Goal: Task Accomplishment & Management: Use online tool/utility

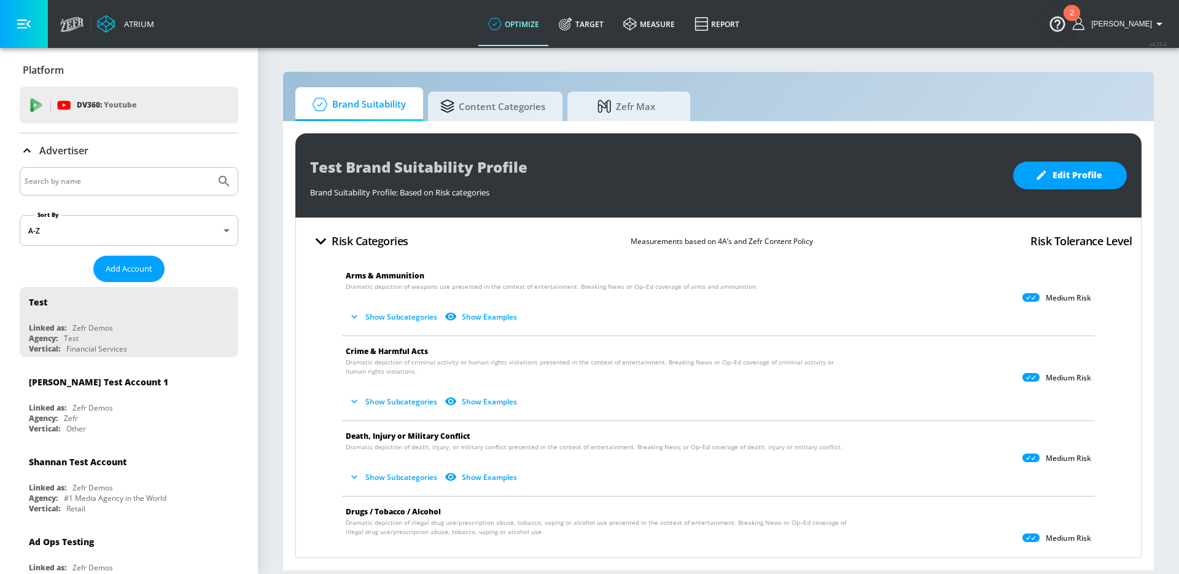
click at [137, 186] on input "Search by name" at bounding box center [118, 181] width 186 height 16
type input "general [PERSON_NAME]"
click at [211, 168] on button "Submit Search" at bounding box center [224, 181] width 27 height 27
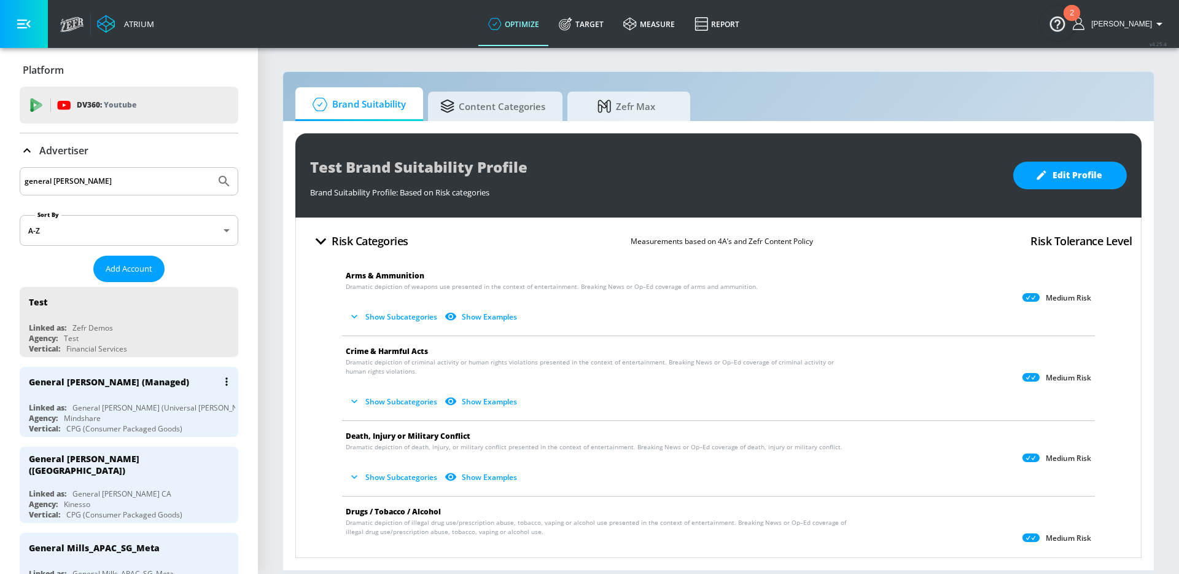
click at [101, 397] on div "General [PERSON_NAME] (Managed) Linked as: General [PERSON_NAME] (Universal [PE…" at bounding box center [129, 402] width 219 height 70
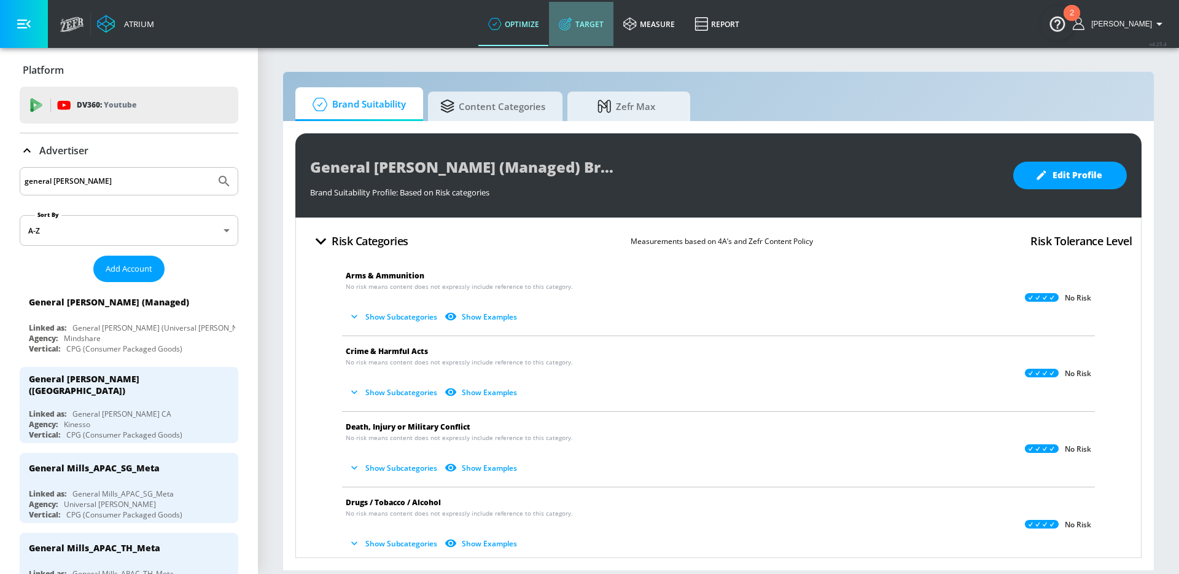
click at [604, 26] on link "Target" at bounding box center [581, 24] width 64 height 44
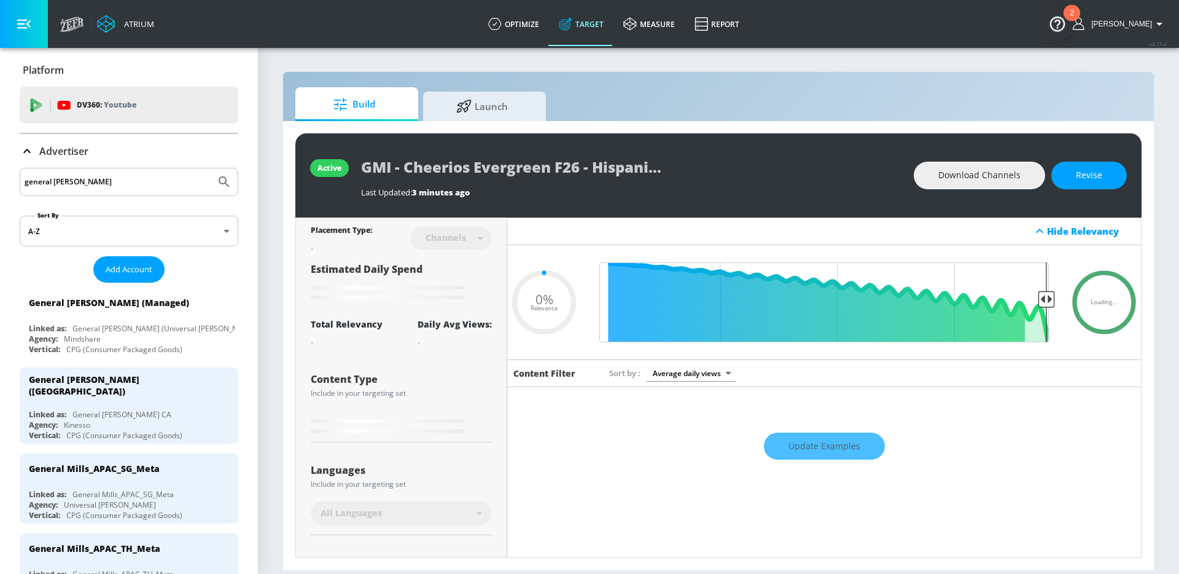
type input "0.05"
click at [494, 111] on span "Launch" at bounding box center [482, 104] width 93 height 29
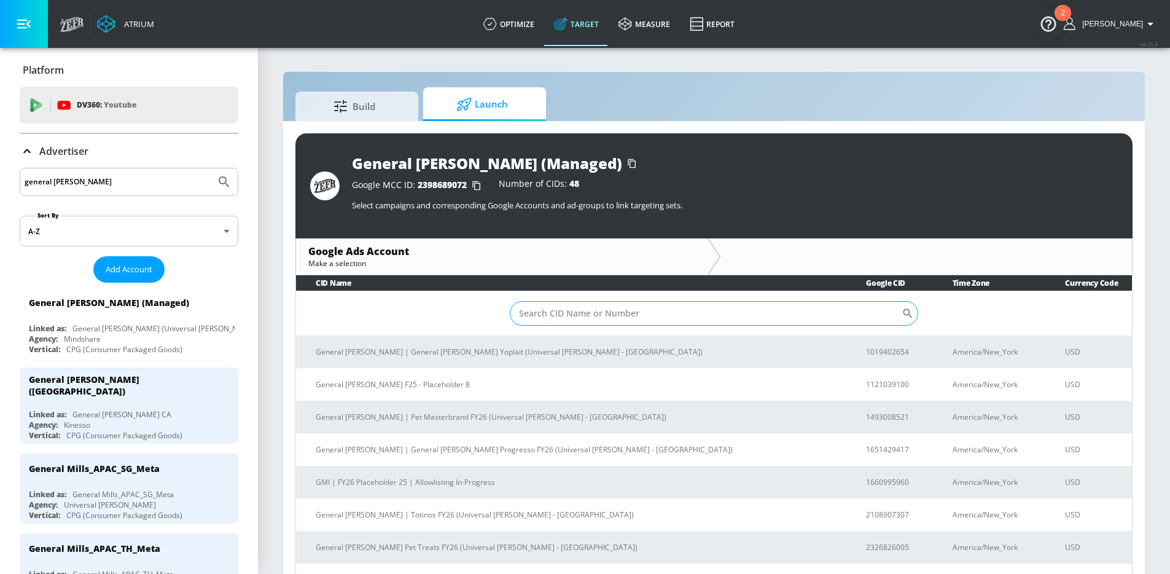
click at [609, 322] on input "Sort By" at bounding box center [706, 313] width 392 height 25
type input "cheerios"
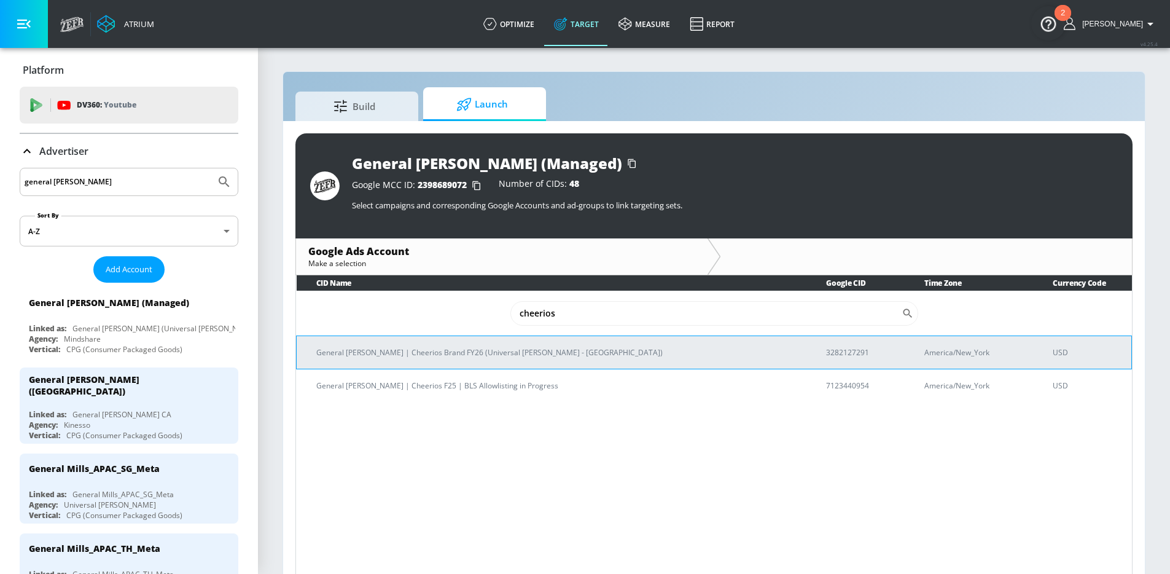
click at [466, 362] on td "General [PERSON_NAME] | Cheerios Brand FY26 (Universal [PERSON_NAME] - [GEOGRAP…" at bounding box center [552, 351] width 510 height 33
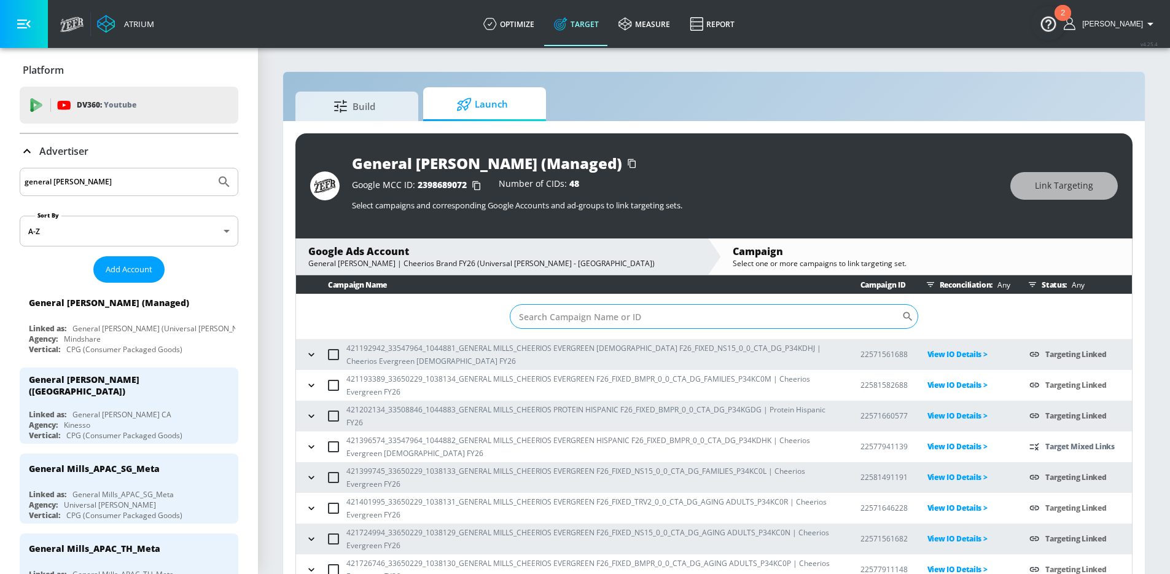
click at [646, 316] on input "Sort By" at bounding box center [706, 316] width 392 height 25
paste input "421396574_33547964_1044882_GENERAL MILLS_CHEERIOS EVERGREEN HISPANIC F26_FIXED_…"
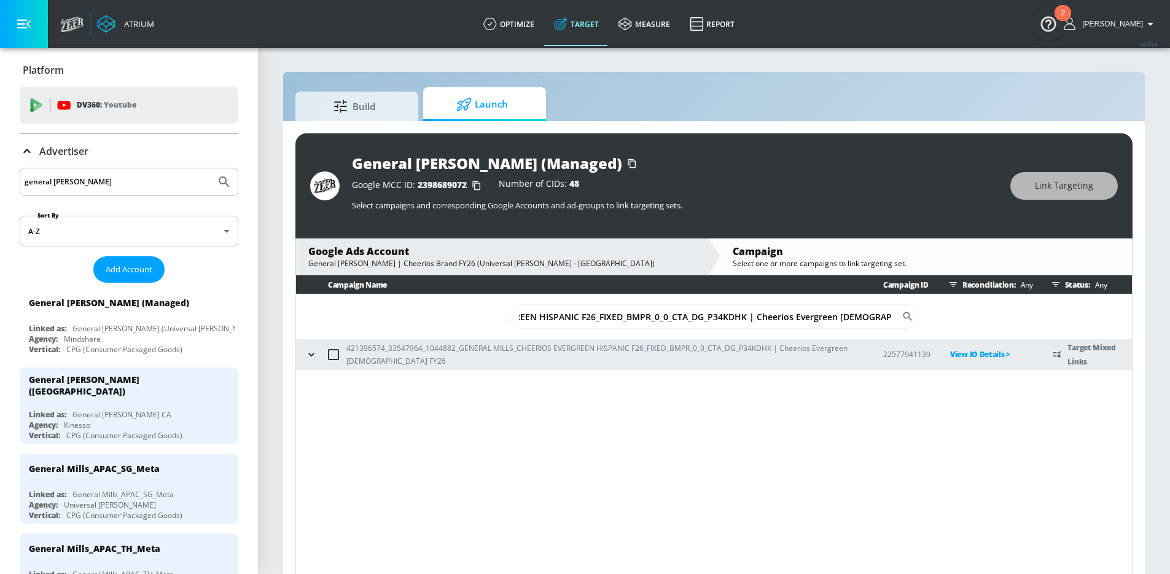
type input "421396574_33547964_1044882_GENERAL MILLS_CHEERIOS EVERGREEN HISPANIC F26_FIXED_…"
click at [308, 354] on icon "button" at bounding box center [311, 354] width 12 height 12
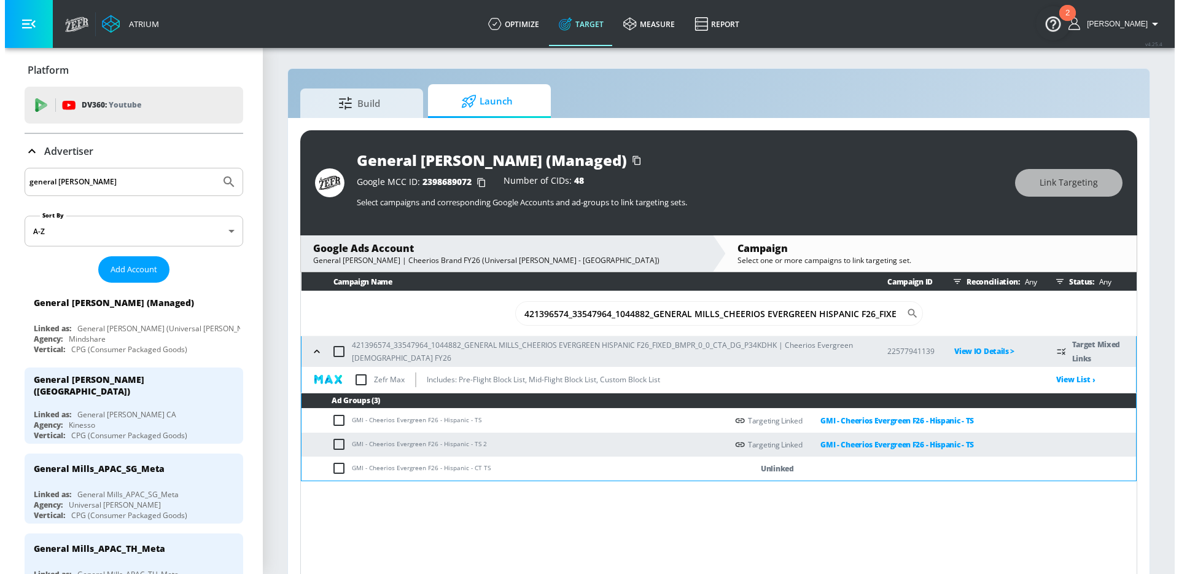
scroll to position [5, 0]
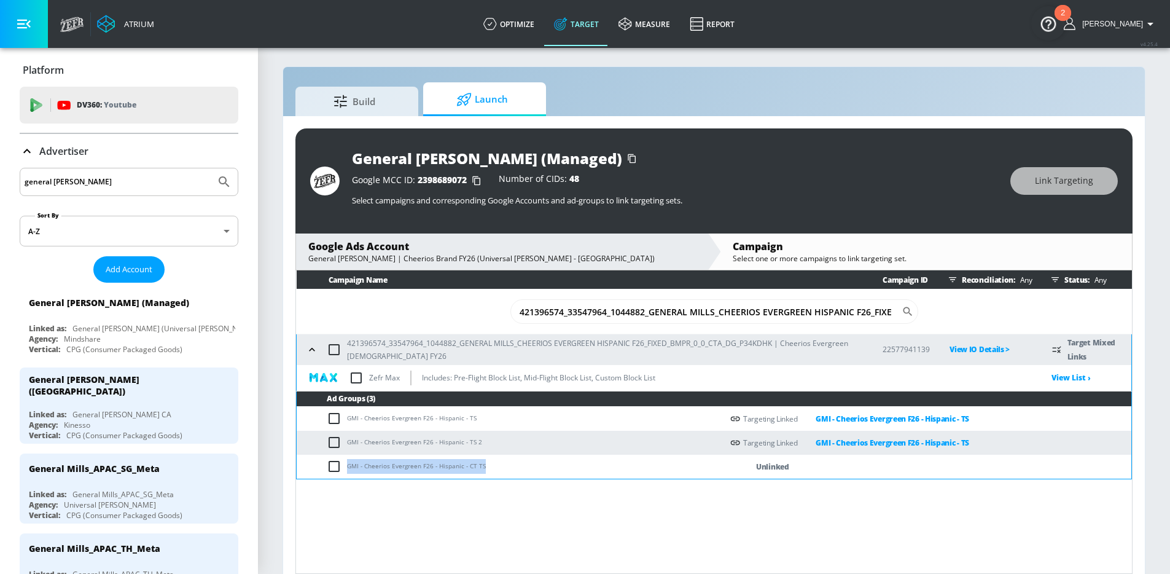
drag, startPoint x: 489, startPoint y: 468, endPoint x: 346, endPoint y: 469, distance: 142.5
click at [346, 469] on td "GMI - Cheerios Evergreen F26 - Hispanic - CT TS" at bounding box center [510, 467] width 426 height 24
copy td "GMI - Cheerios Evergreen F26 - Hispanic - CT TS"
click at [335, 468] on input "checkbox" at bounding box center [337, 466] width 20 height 15
checkbox input "true"
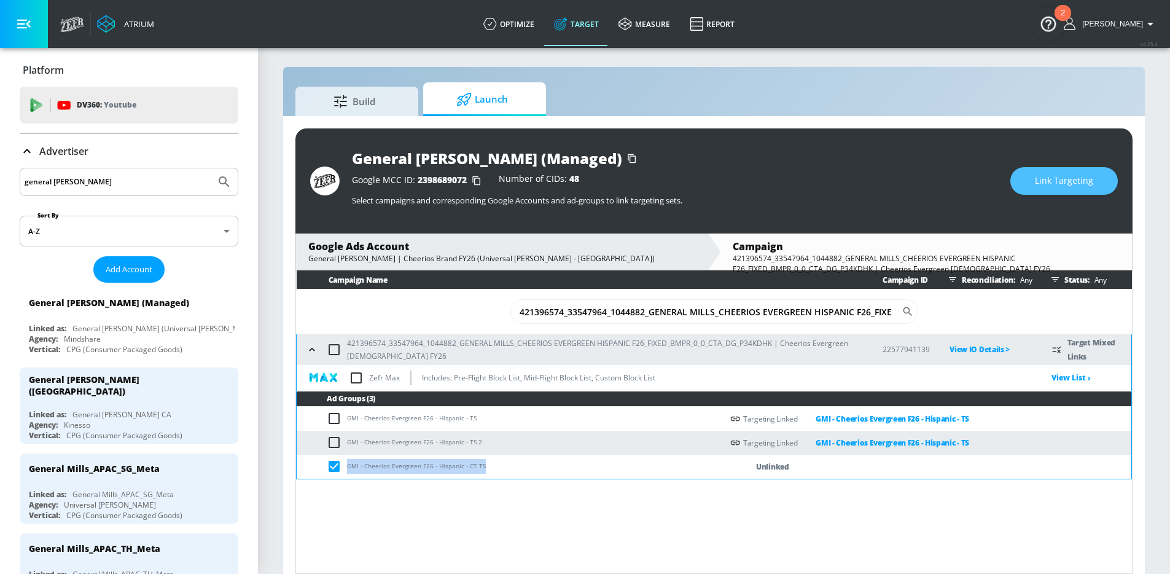
click at [1058, 187] on span "Link Targeting" at bounding box center [1064, 180] width 58 height 15
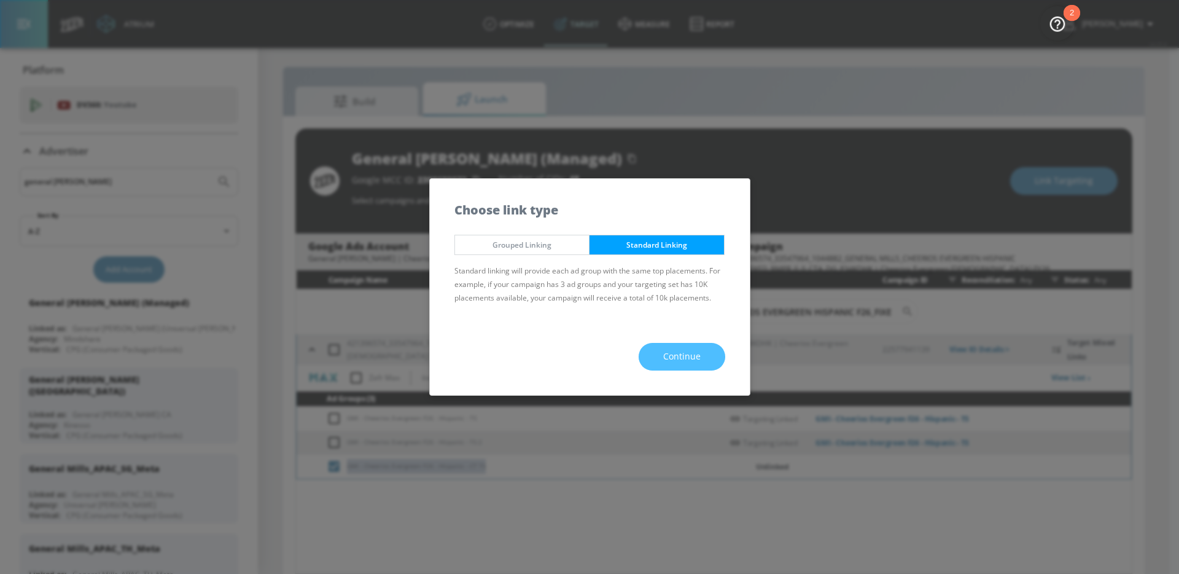
click at [688, 364] on button "Continue" at bounding box center [682, 357] width 87 height 28
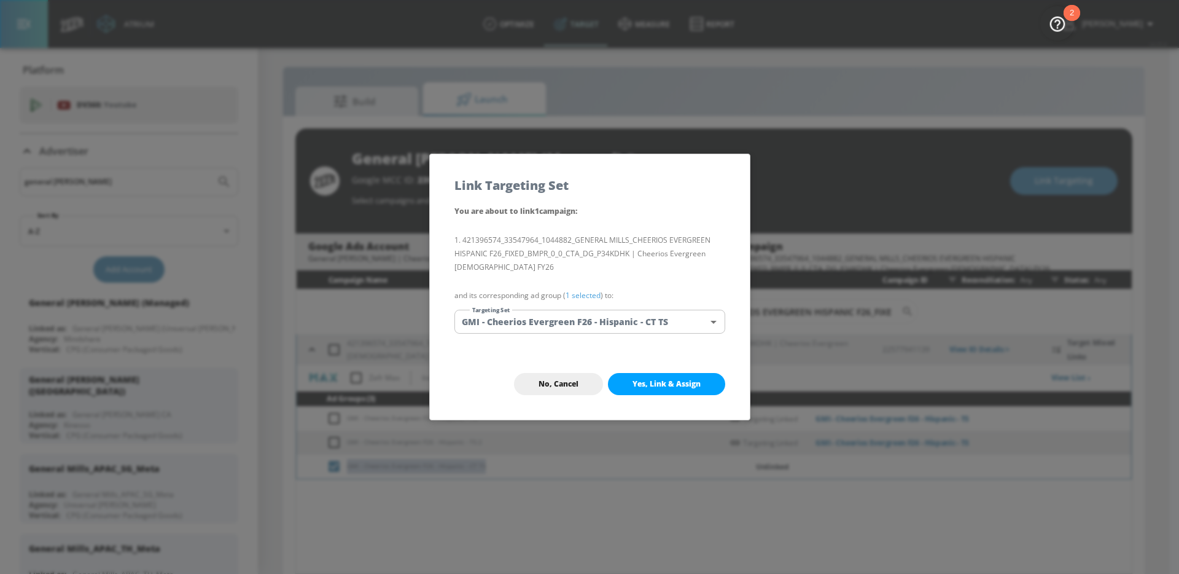
click at [605, 322] on body "Atrium optimize Target measure Report optimize Target measure Report v 4.25.4 […" at bounding box center [589, 291] width 1179 height 592
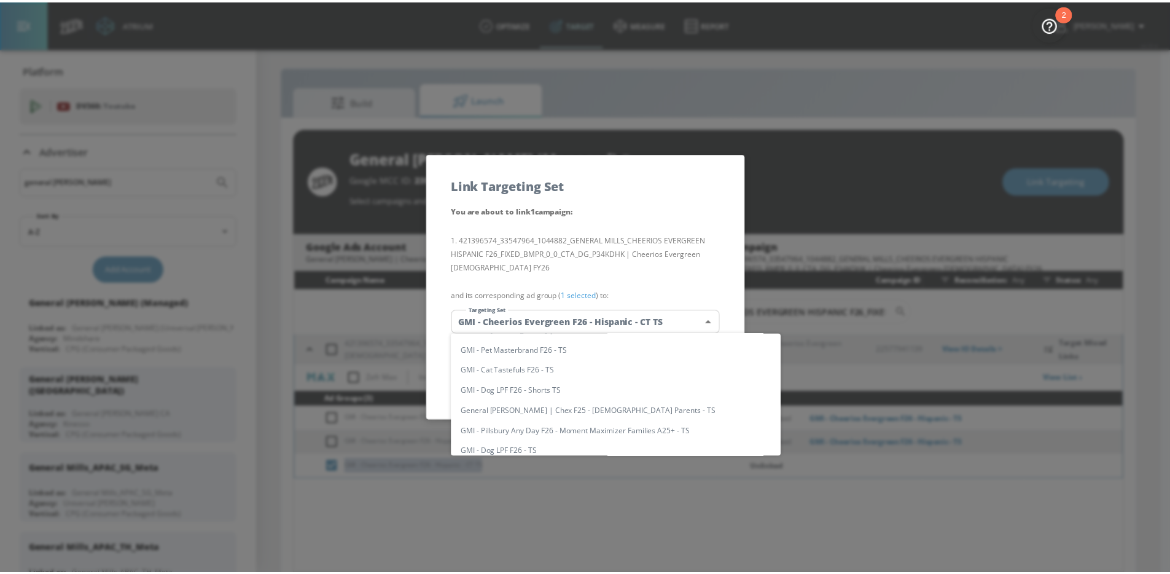
scroll to position [0, 0]
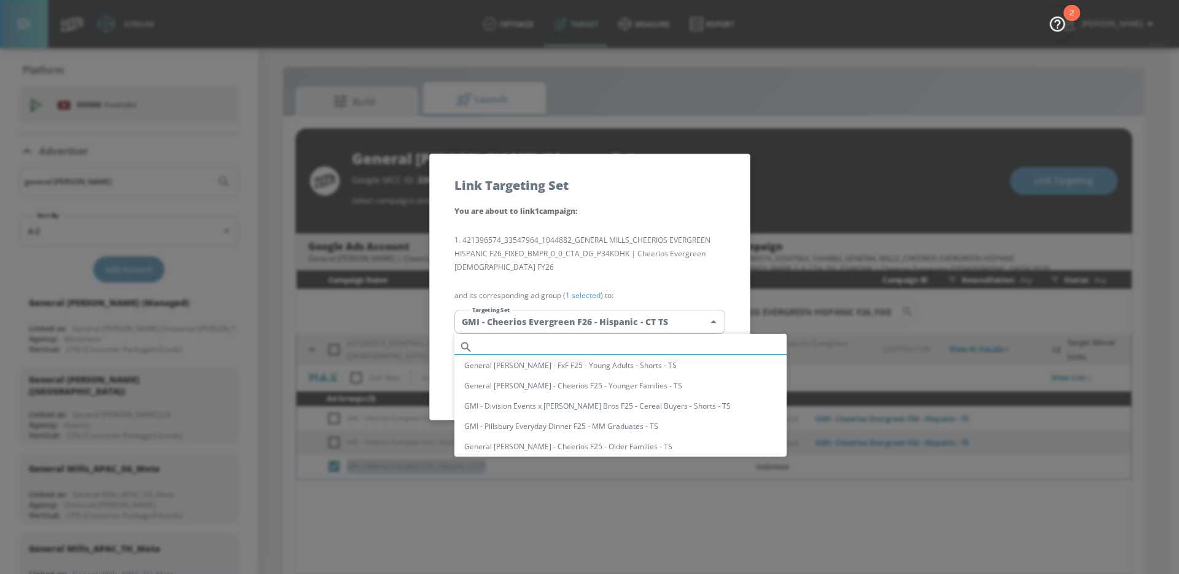
click at [585, 350] on input "text" at bounding box center [632, 346] width 309 height 17
paste input "GMI - Cheerios Evergreen F26 - Hispanic - CT TS"
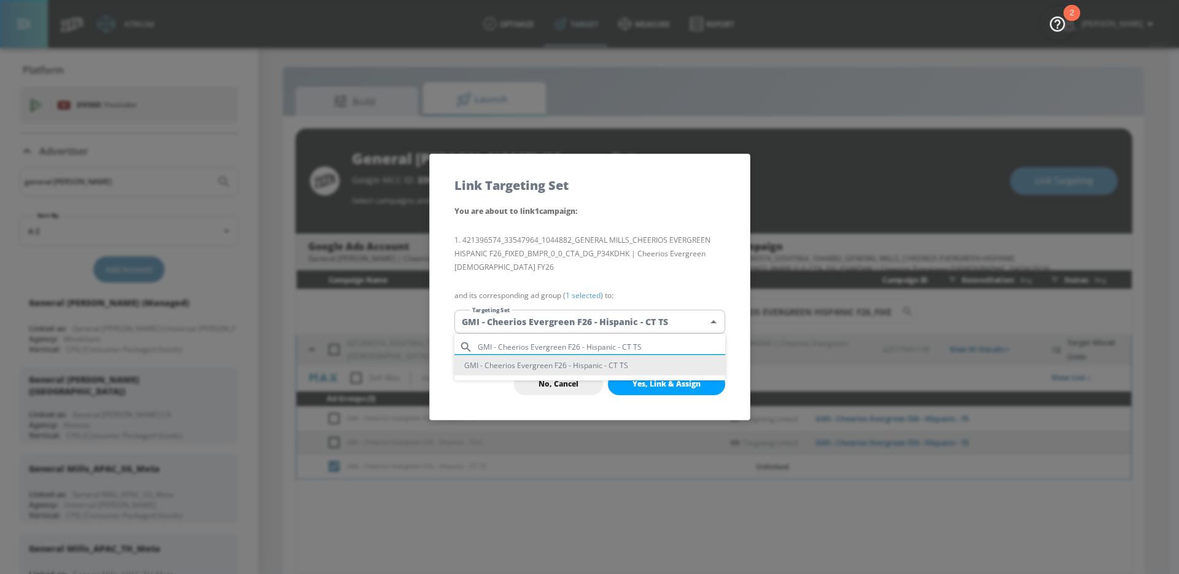
type input "GMI - Cheerios Evergreen F26 - Hispanic - CT TS"
click at [590, 365] on li "GMI - Cheerios Evergreen F26 - Hispanic - CT TS" at bounding box center [590, 365] width 271 height 20
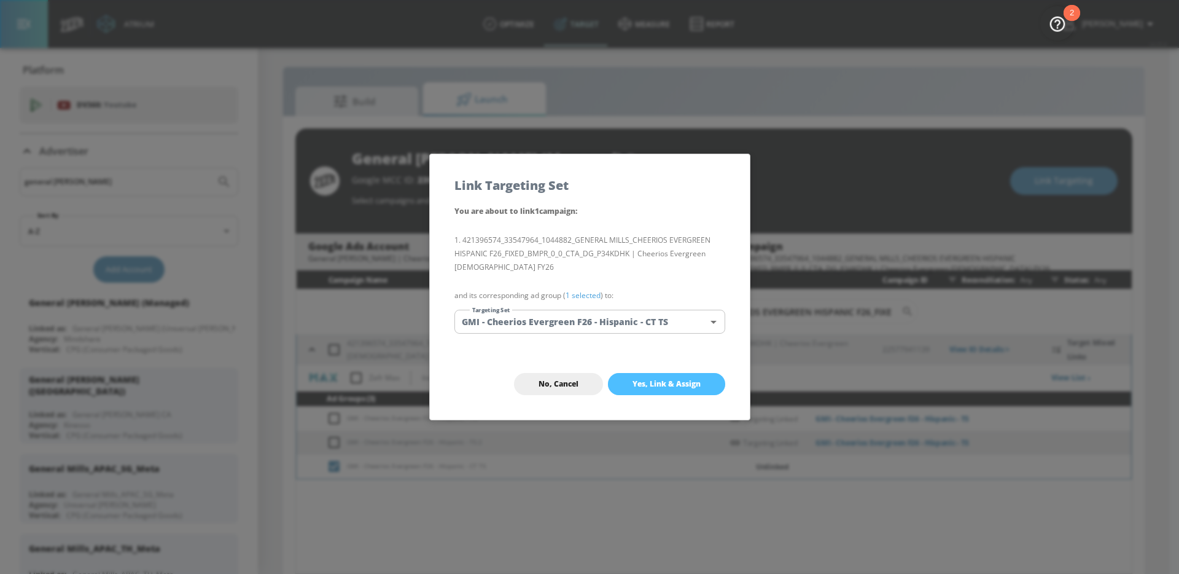
click at [677, 386] on span "Yes, Link & Assign" at bounding box center [667, 384] width 68 height 10
checkbox input "false"
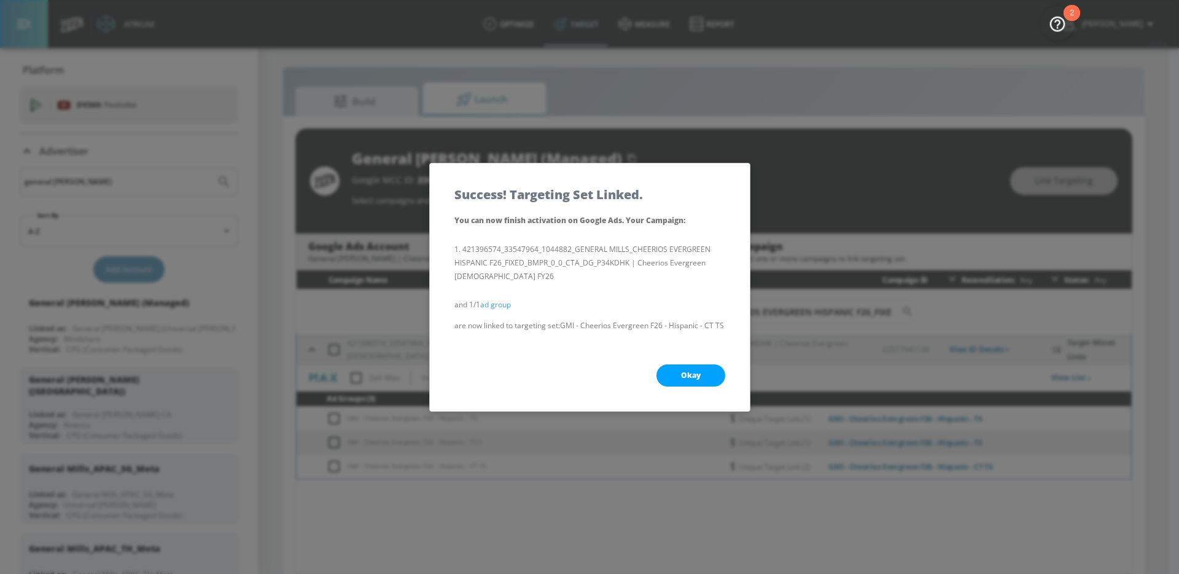
click at [679, 376] on button "Okay" at bounding box center [691, 375] width 69 height 22
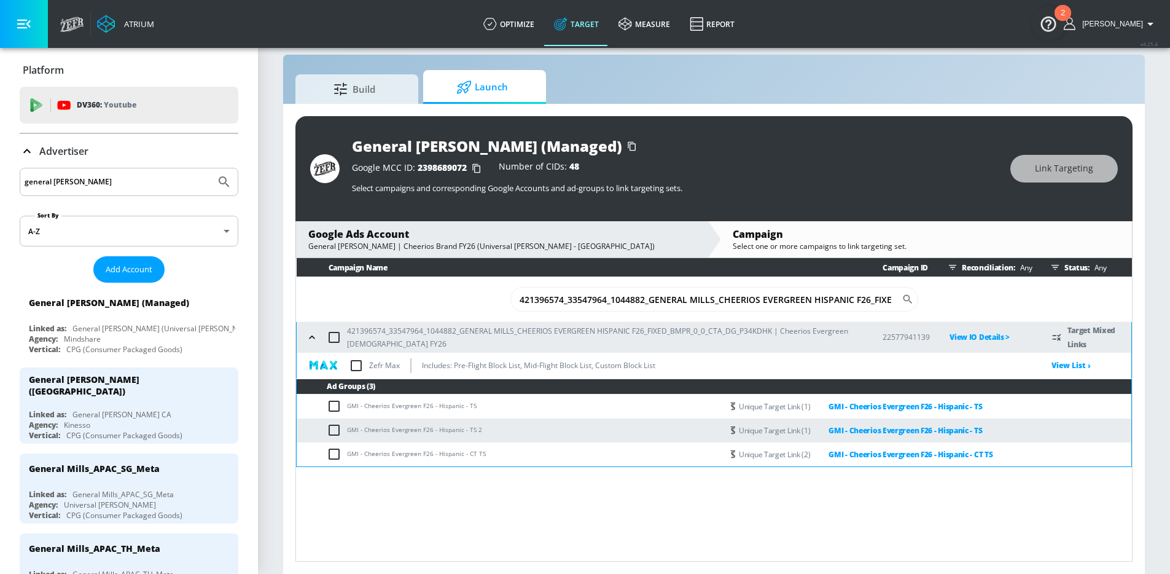
scroll to position [18, 0]
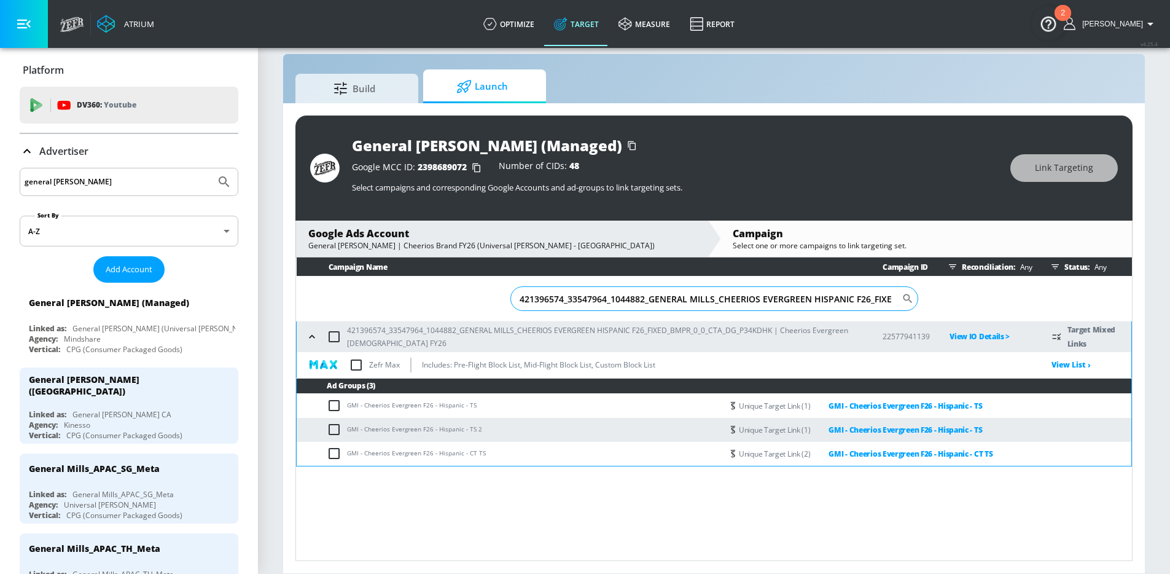
click at [891, 301] on input "421396574_33547964_1044882_GENERAL MILLS_CHEERIOS EVERGREEN HISPANIC F26_FIXED_…" at bounding box center [705, 298] width 391 height 25
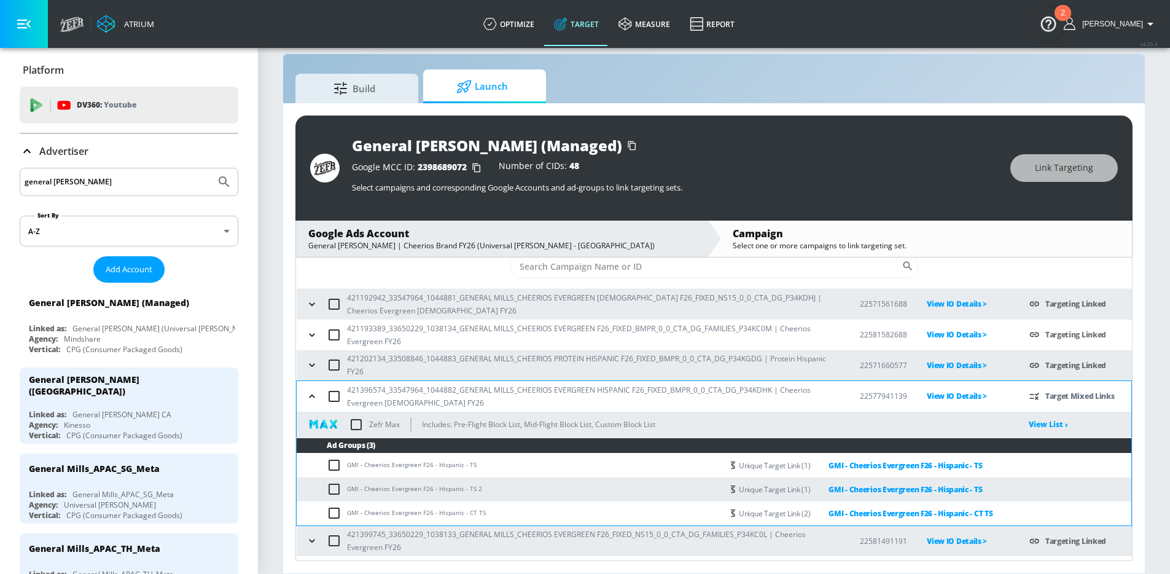
scroll to position [30, 0]
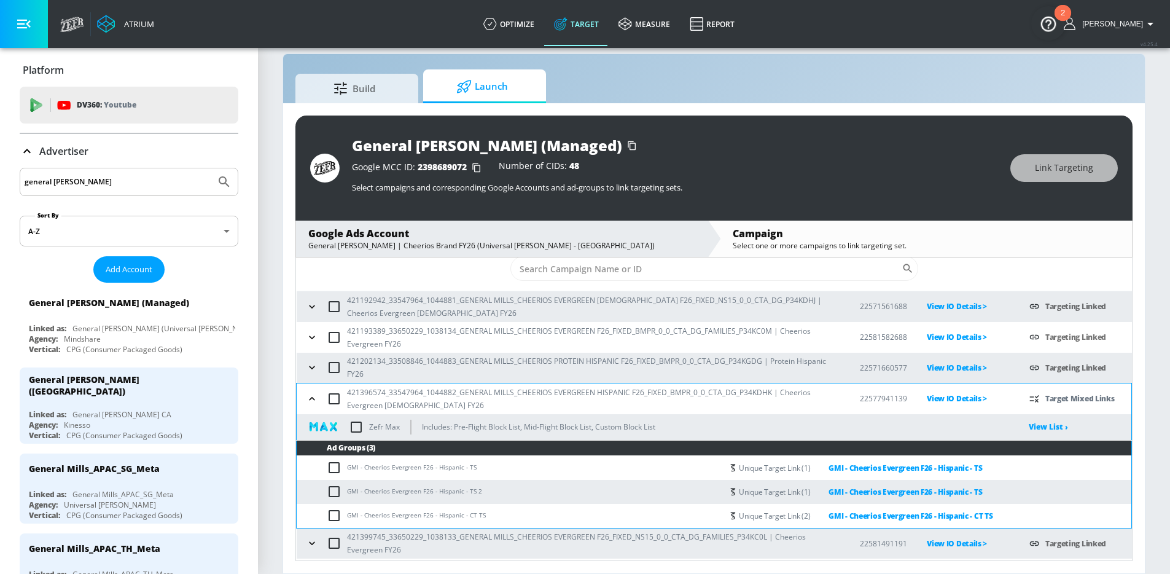
click at [319, 342] on button "button" at bounding box center [312, 337] width 18 height 18
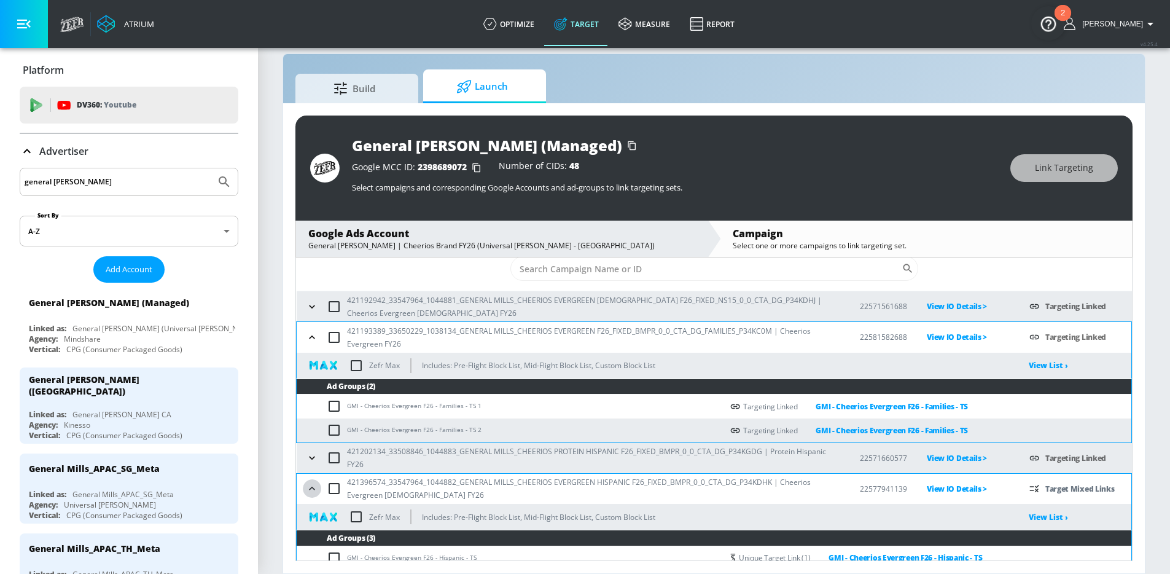
click at [314, 486] on icon "button" at bounding box center [312, 488] width 12 height 12
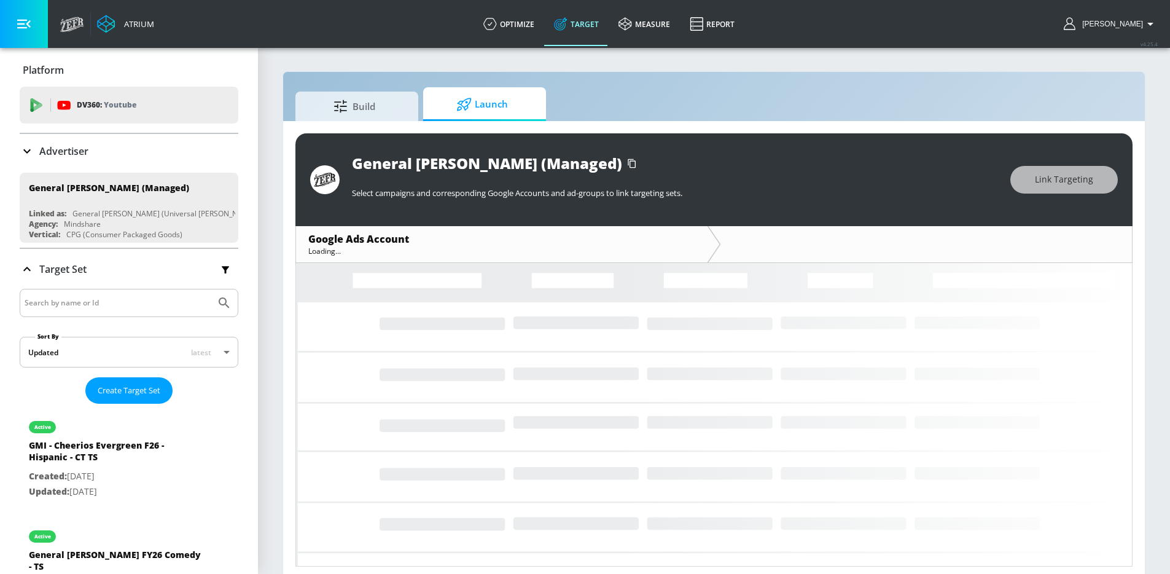
scroll to position [6, 0]
